Goal: Information Seeking & Learning: Learn about a topic

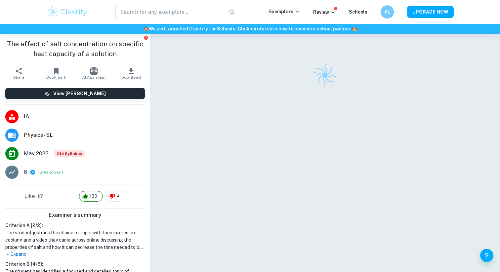
checkbox input "true"
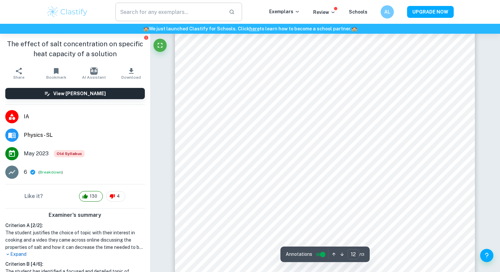
scroll to position [5280, 0]
type input "10"
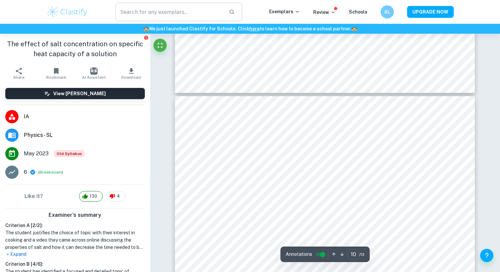
scroll to position [3932, 0]
click at [289, 145] on div at bounding box center [333, 144] width 209 height 9
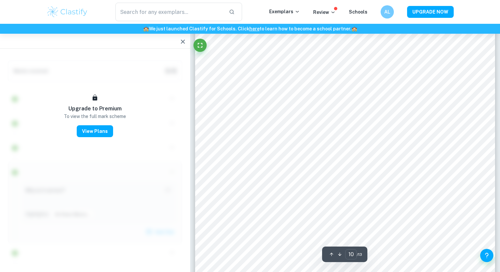
scroll to position [3852, 0]
type input "13"
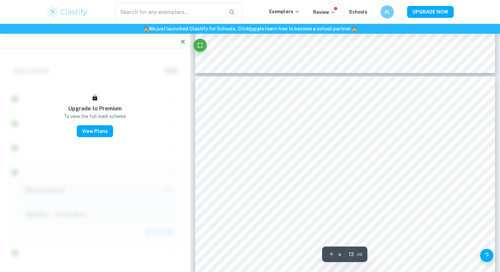
scroll to position [5093, 0]
